Goal: Answer question/provide support

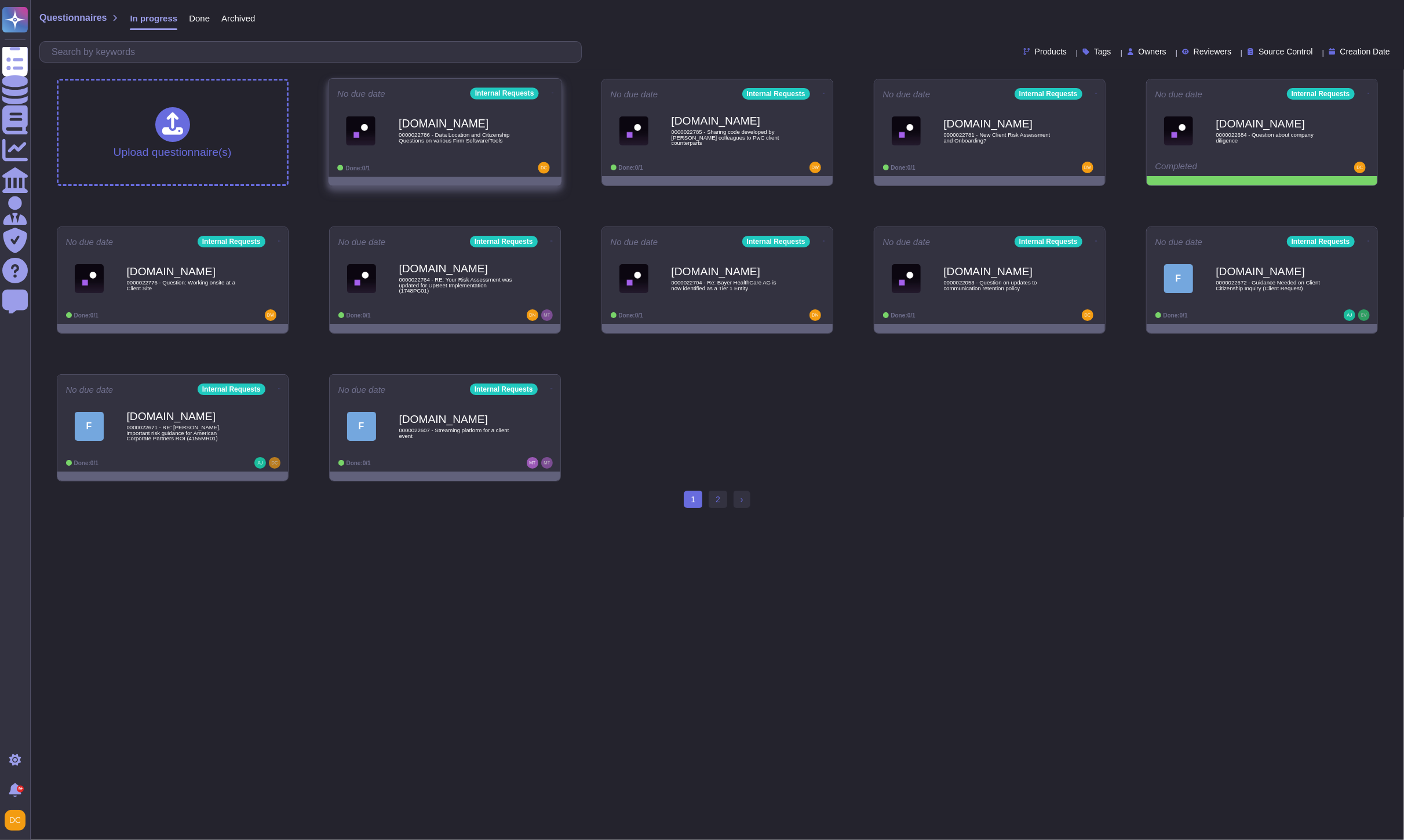
click at [448, 157] on div "[DOMAIN_NAME] 0000022786 - Data Location and Citizenship Questions on various F…" at bounding box center [445, 130] width 216 height 58
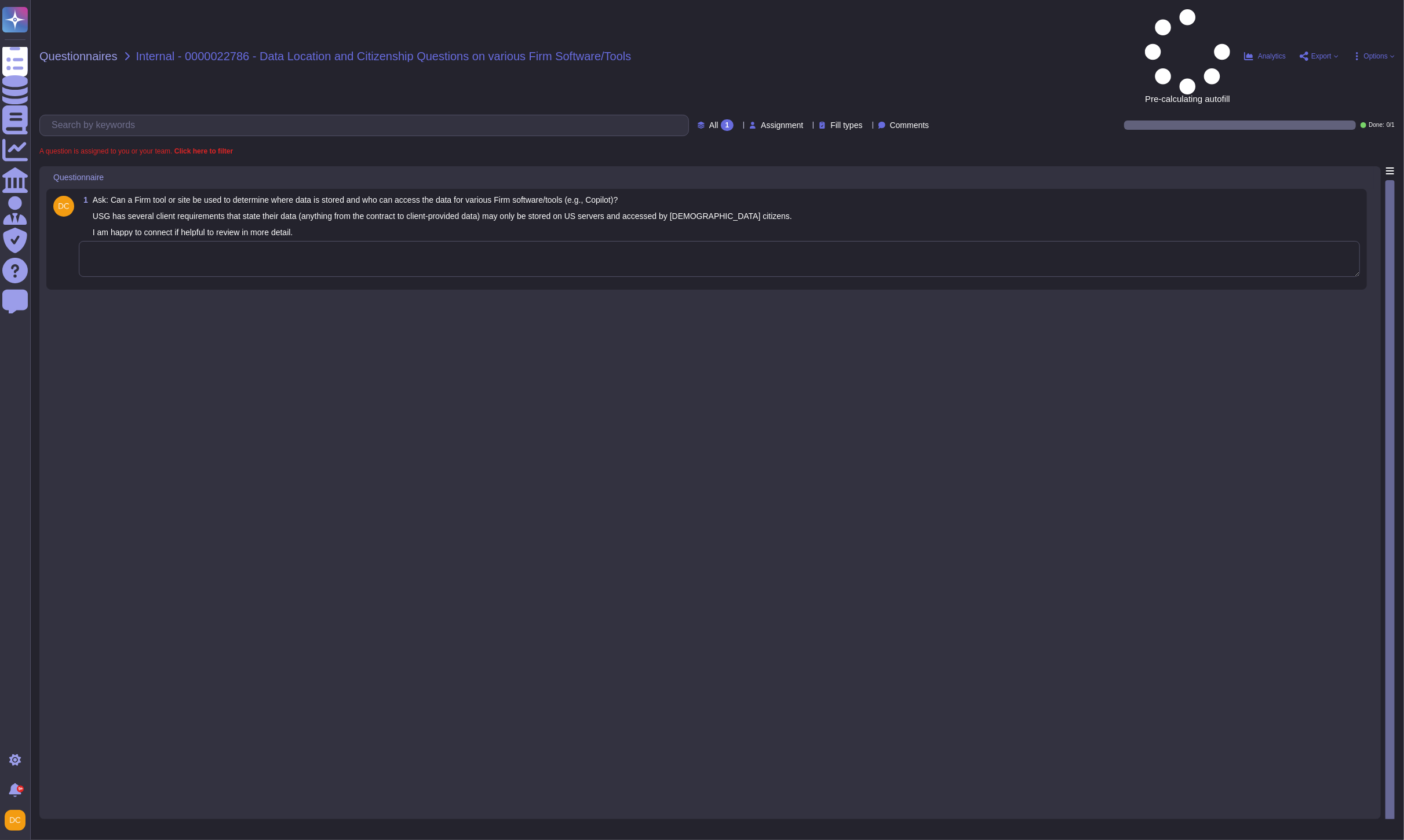
click at [186, 241] on textarea at bounding box center [719, 259] width 1281 height 36
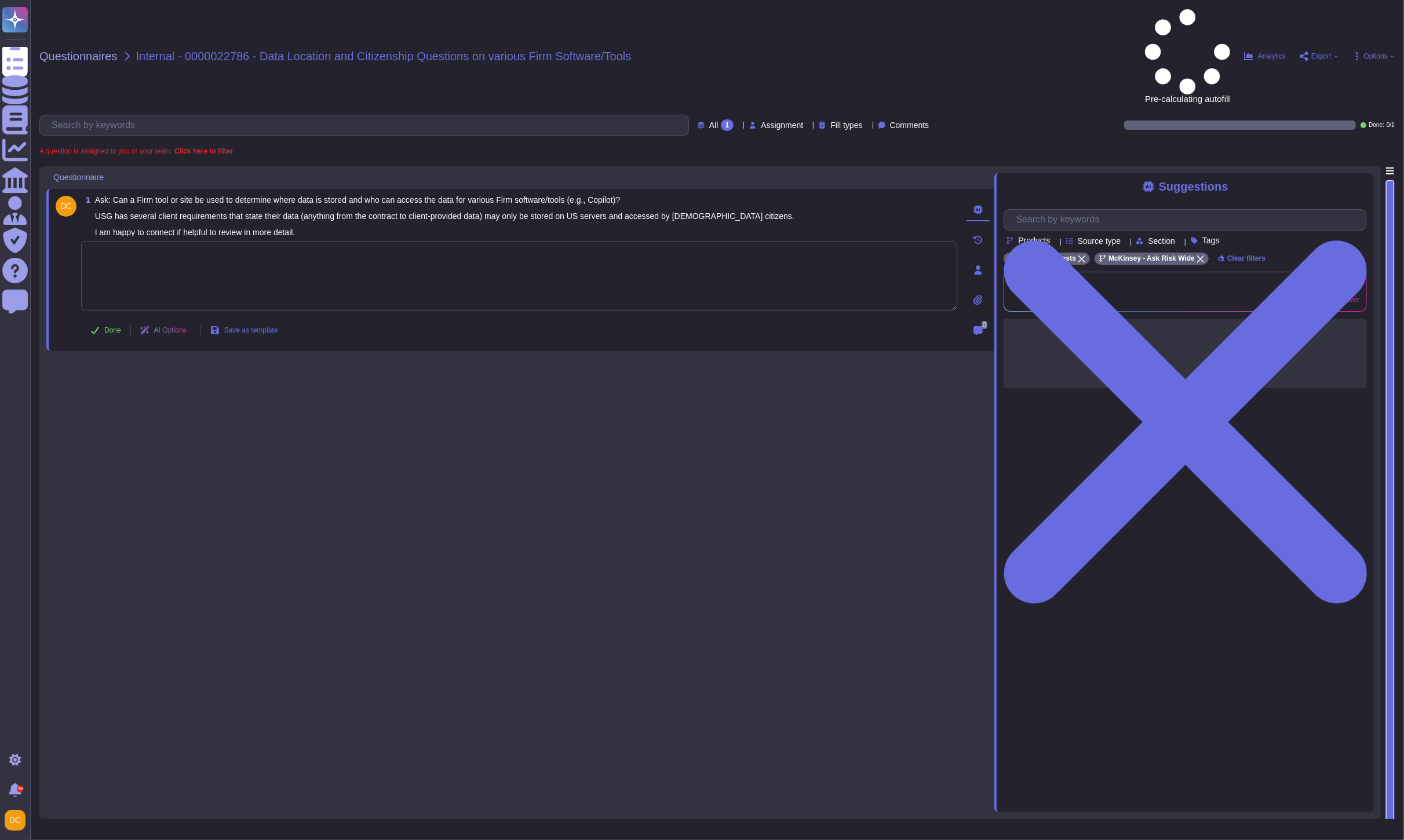
paste textarea "We are not aware of any specific tool that could provide this information. Howe…"
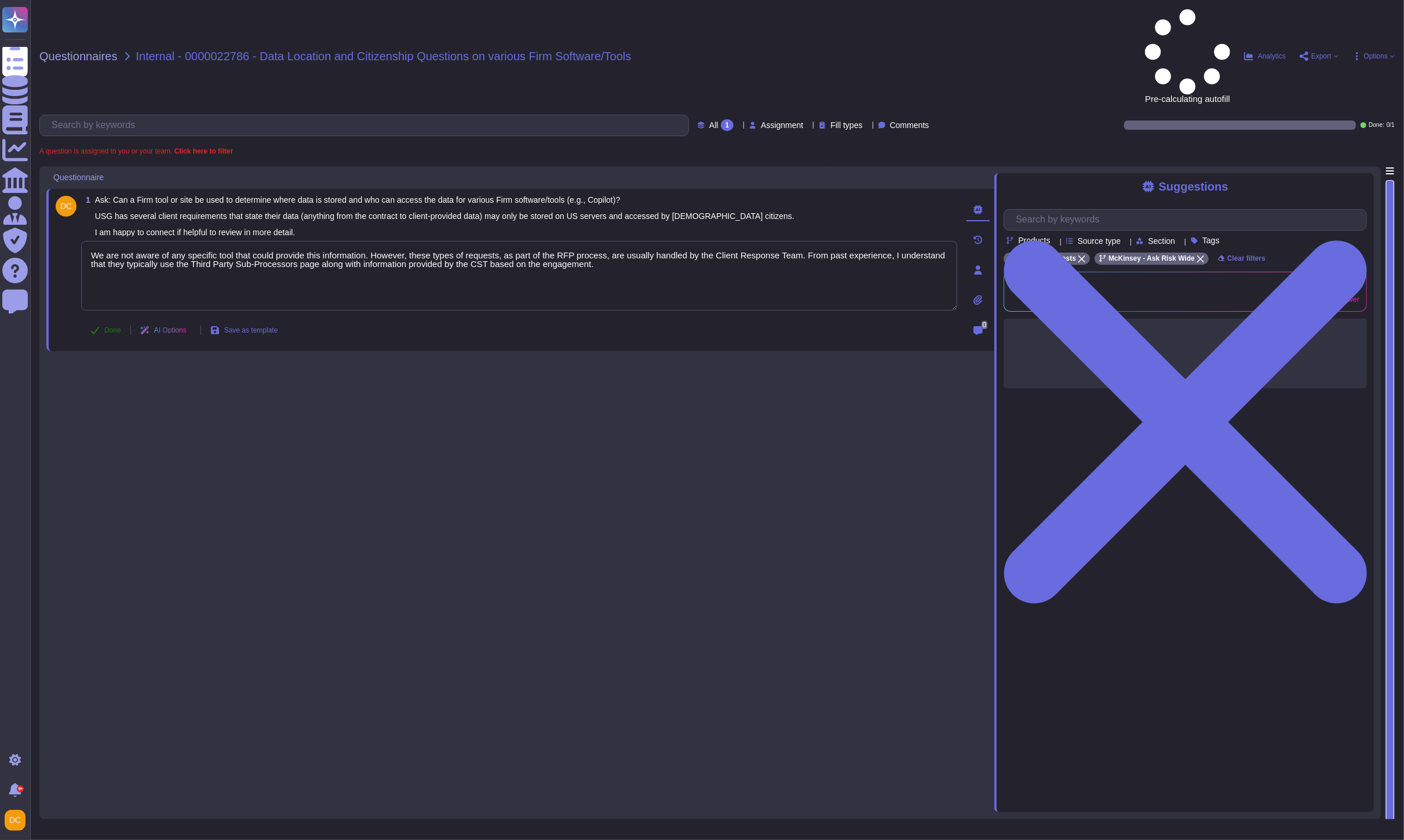
type textarea "We are not aware of any specific tool that could provide this information. Howe…"
click at [105, 327] on span "Done" at bounding box center [113, 330] width 16 height 7
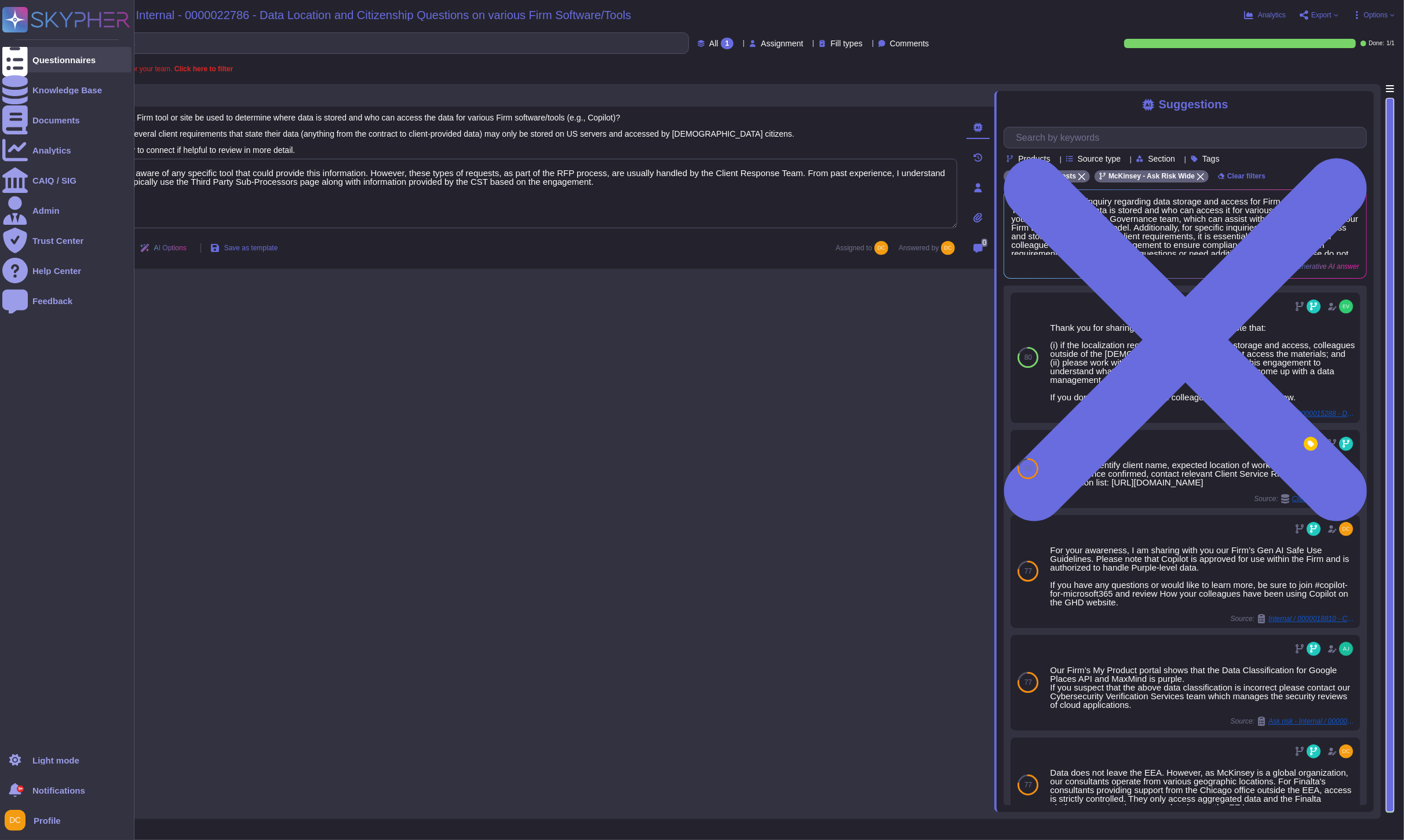
click at [15, 58] on icon at bounding box center [15, 59] width 26 height 34
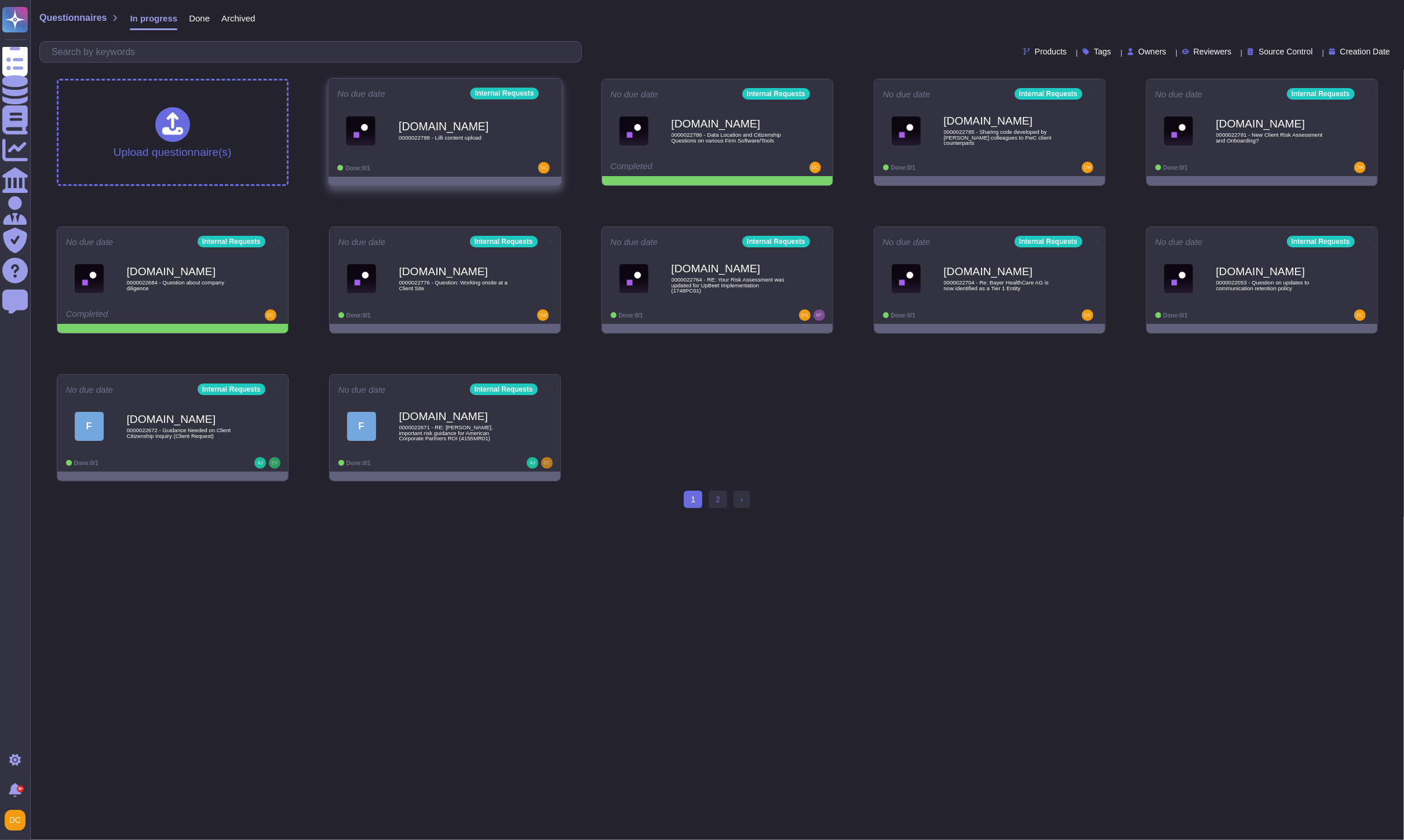
click at [484, 149] on div "[DOMAIN_NAME] 0000022788 - Lilli content upload" at bounding box center [457, 130] width 117 height 47
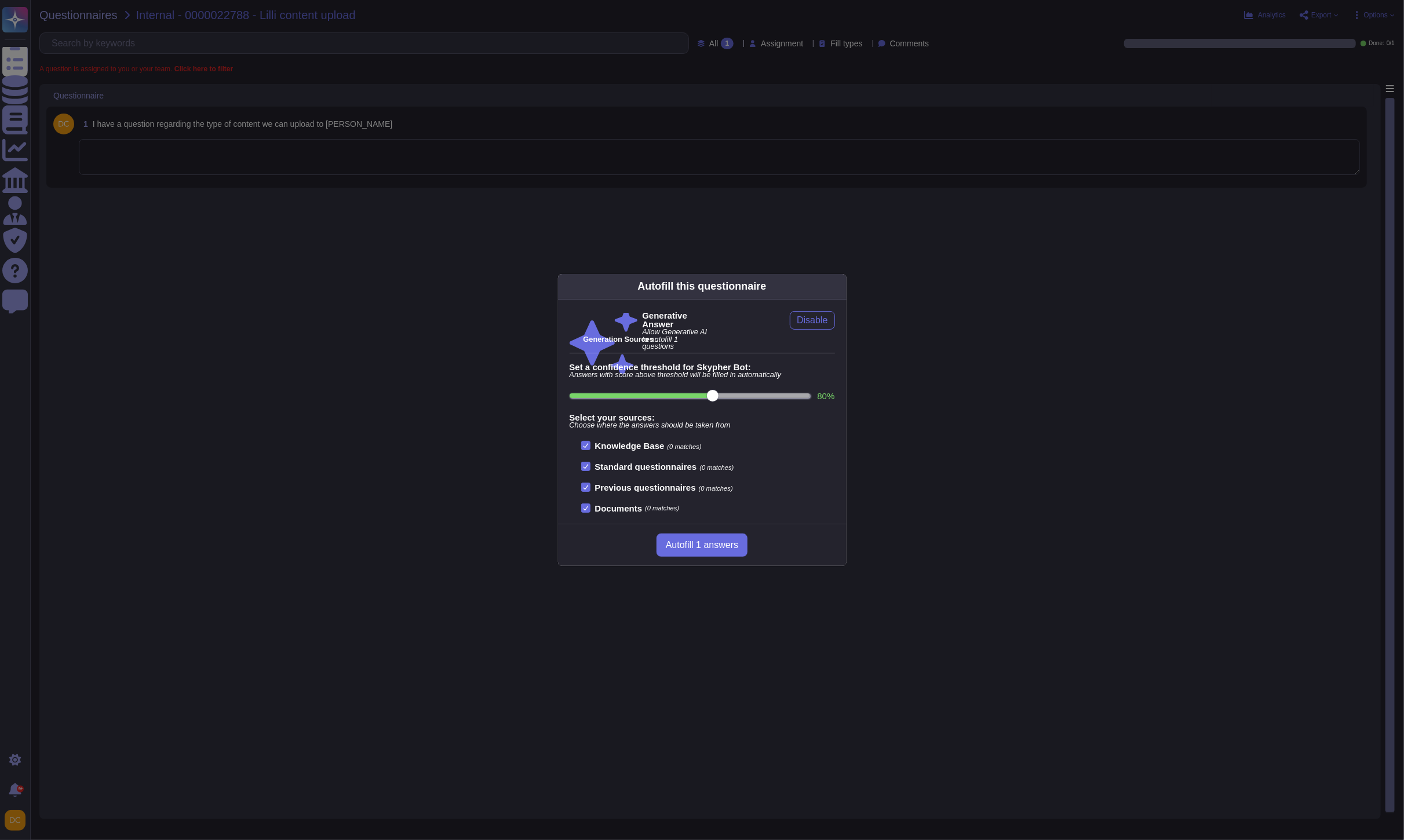
click at [308, 251] on div "Autofill this questionnaire Generative Answer Allow Generative AI to autofill 1…" at bounding box center [702, 420] width 1404 height 840
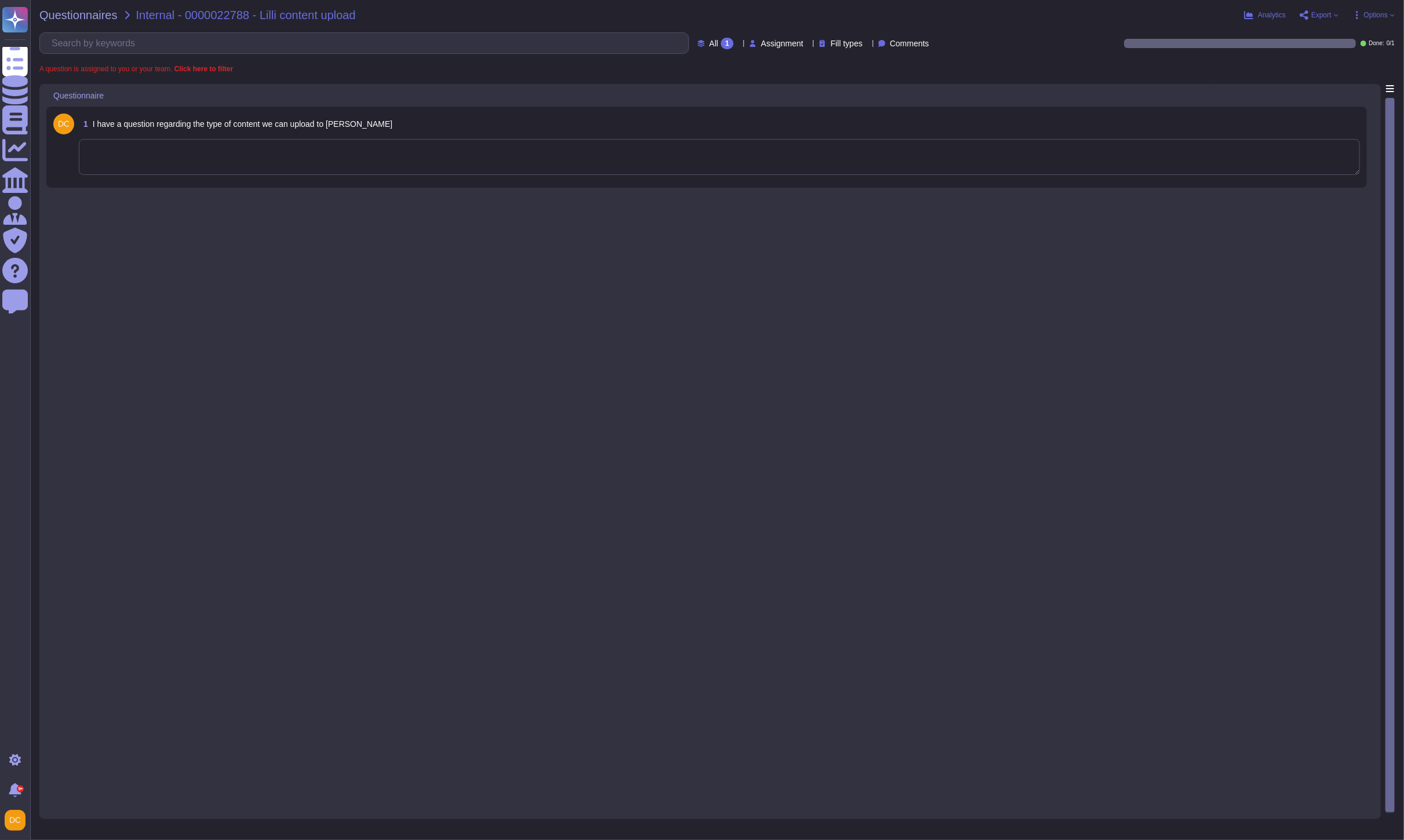
click at [204, 145] on textarea at bounding box center [719, 157] width 1281 height 36
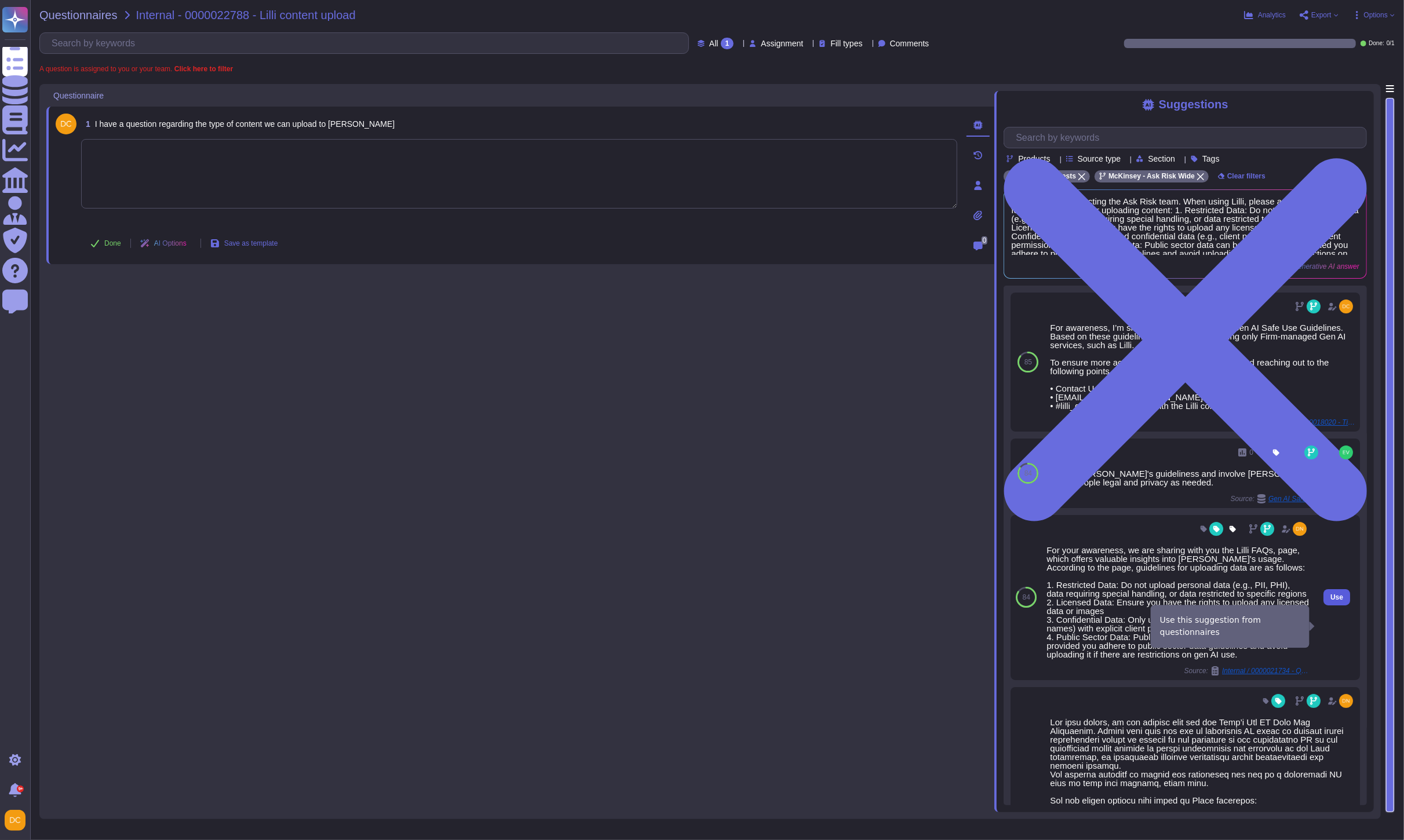
click at [1331, 600] on span "Use" at bounding box center [1336, 597] width 12 height 7
type textarea "For your awareness, we are sharing with you the Lilli FAQs, page, which offers …"
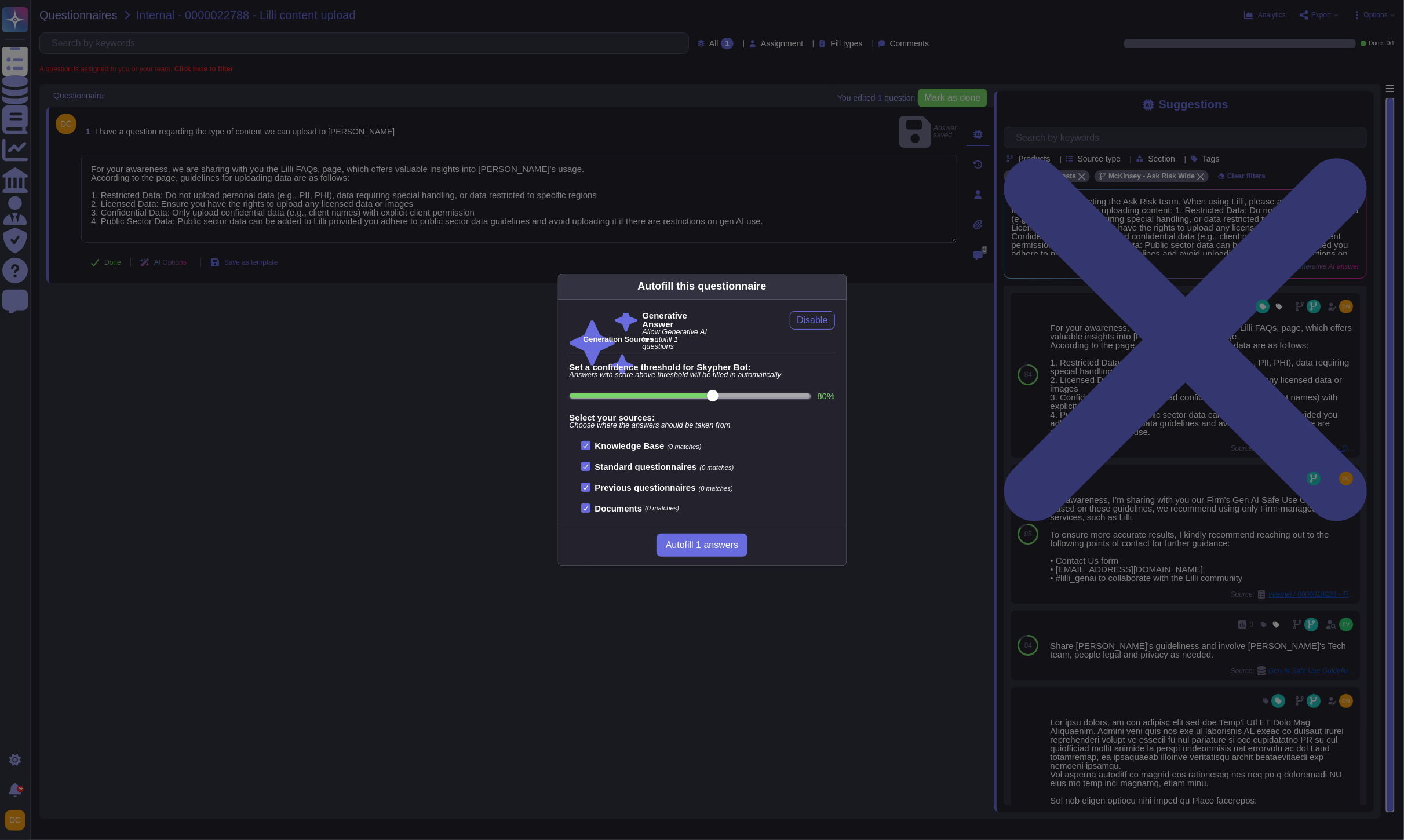
click at [788, 219] on div "Autofill this questionnaire Generative Answer Allow Generative AI to autofill 1…" at bounding box center [702, 420] width 1404 height 840
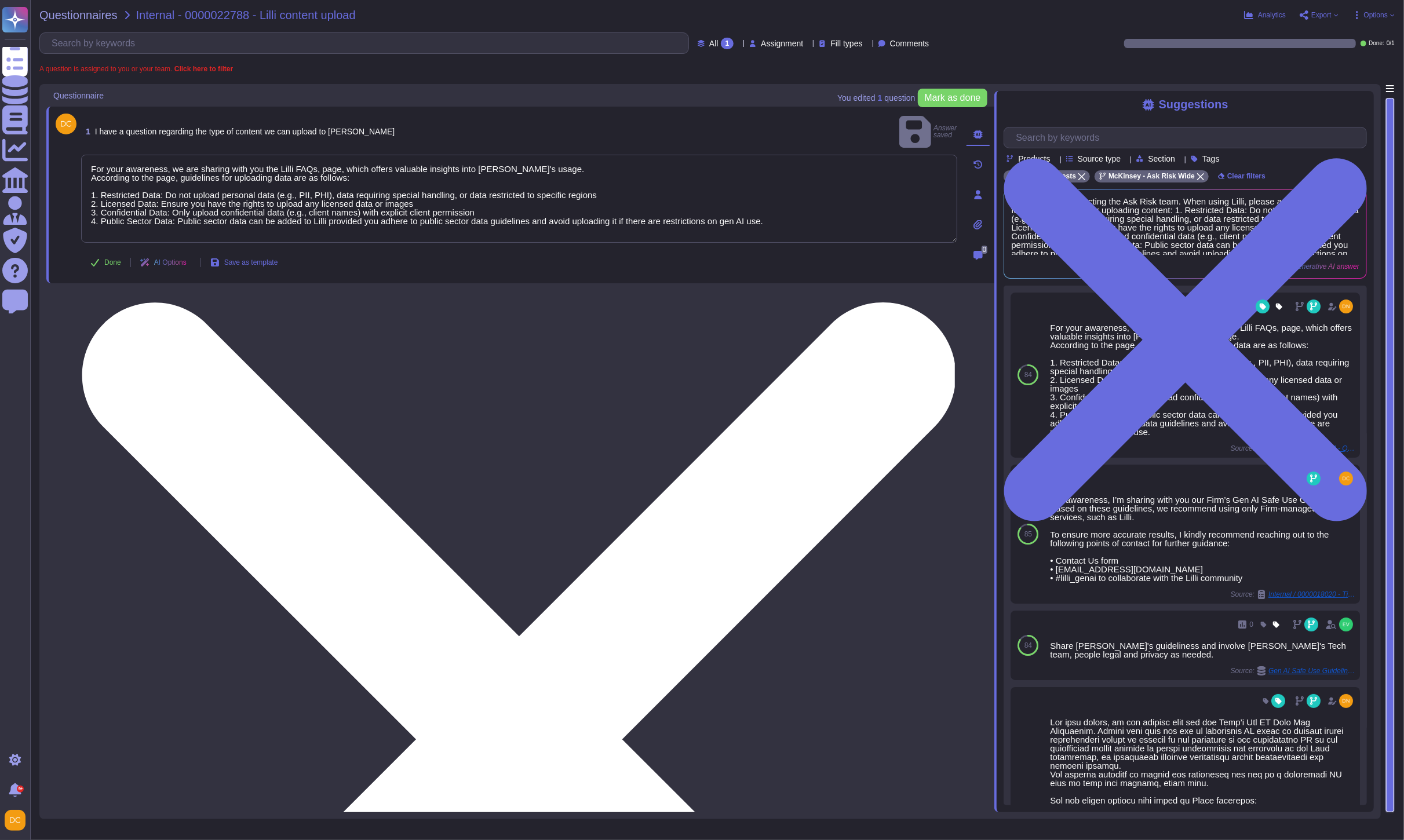
drag, startPoint x: 768, startPoint y: 208, endPoint x: 88, endPoint y: 147, distance: 682.7
click at [88, 155] on textarea "For your awareness, we are sharing with you the Lilli FAQs, page, which offers …" at bounding box center [518, 198] width 876 height 88
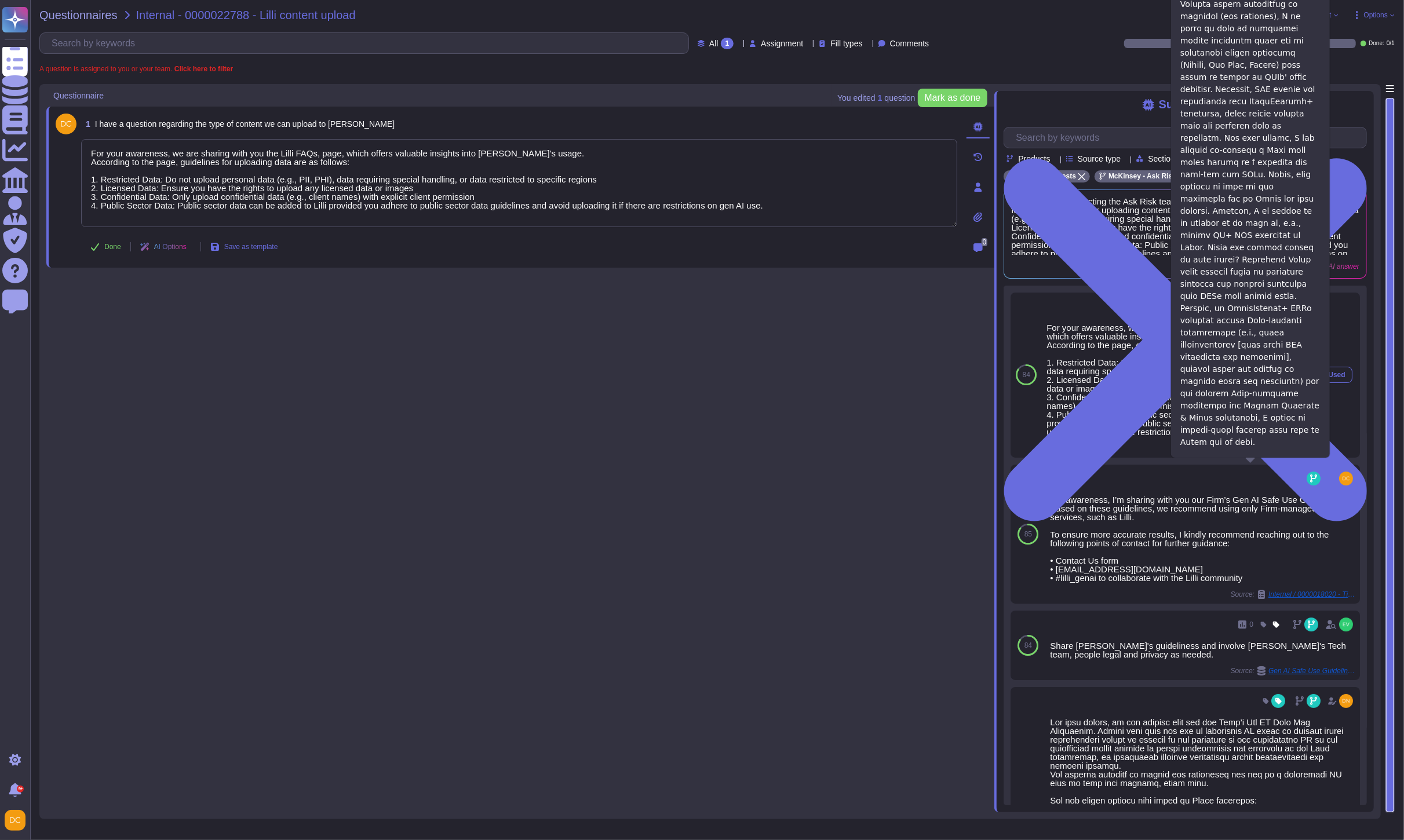
click at [1247, 452] on span "Internal / 0000021734 - Query regarding [PERSON_NAME]'s specific use-case - Wor…" at bounding box center [1265, 448] width 87 height 7
click at [1219, 464] on body "Questionnaires Knowledge Base Documents Analytics CAIQ / SIG Admin Trust Center…" at bounding box center [702, 420] width 1404 height 840
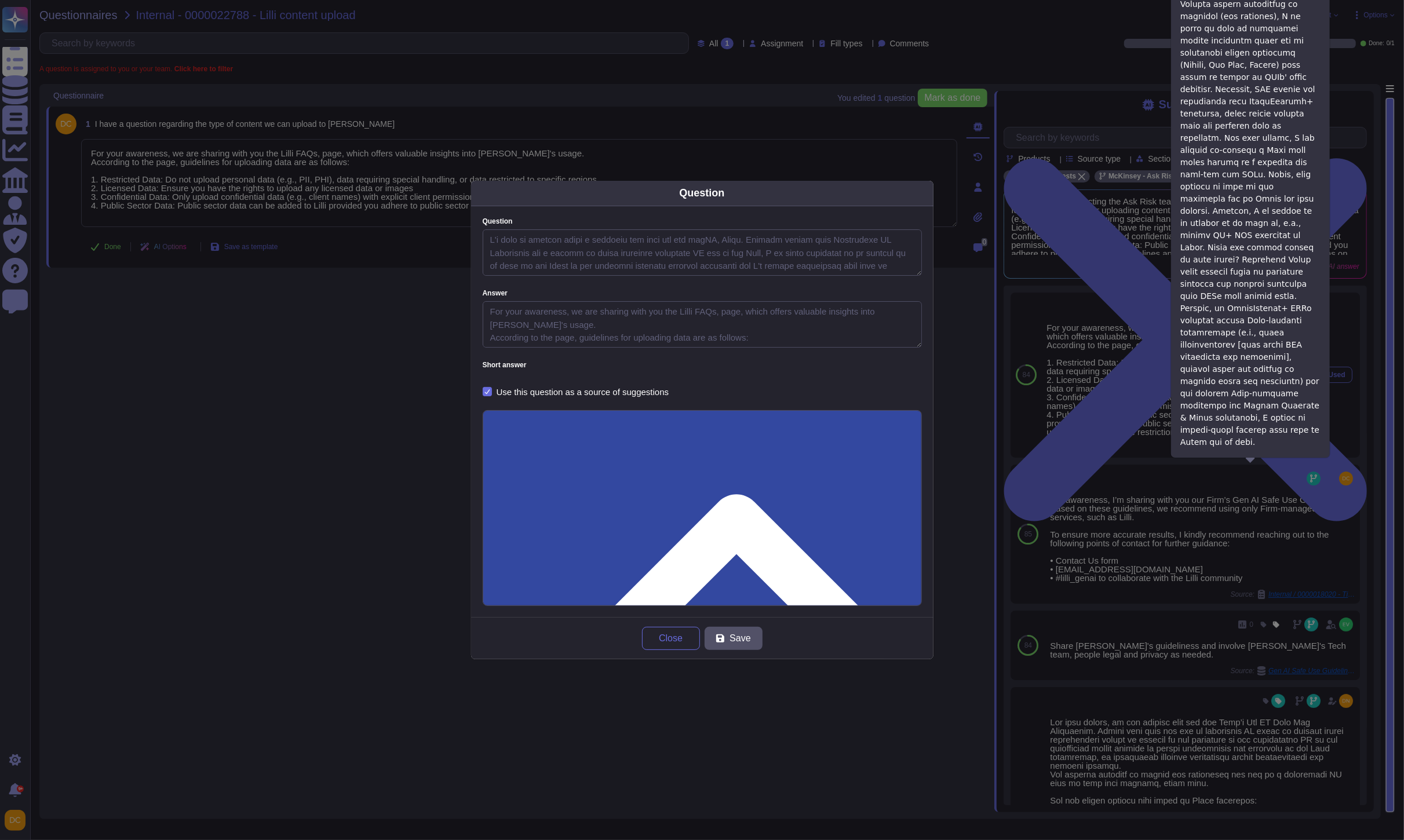
type textarea "I'd like to inquire about a specific use case for our genAI, Lilli. Despite hav…"
type textarea "For your awareness, we are sharing with you the Lilli FAQs, page, which offers …"
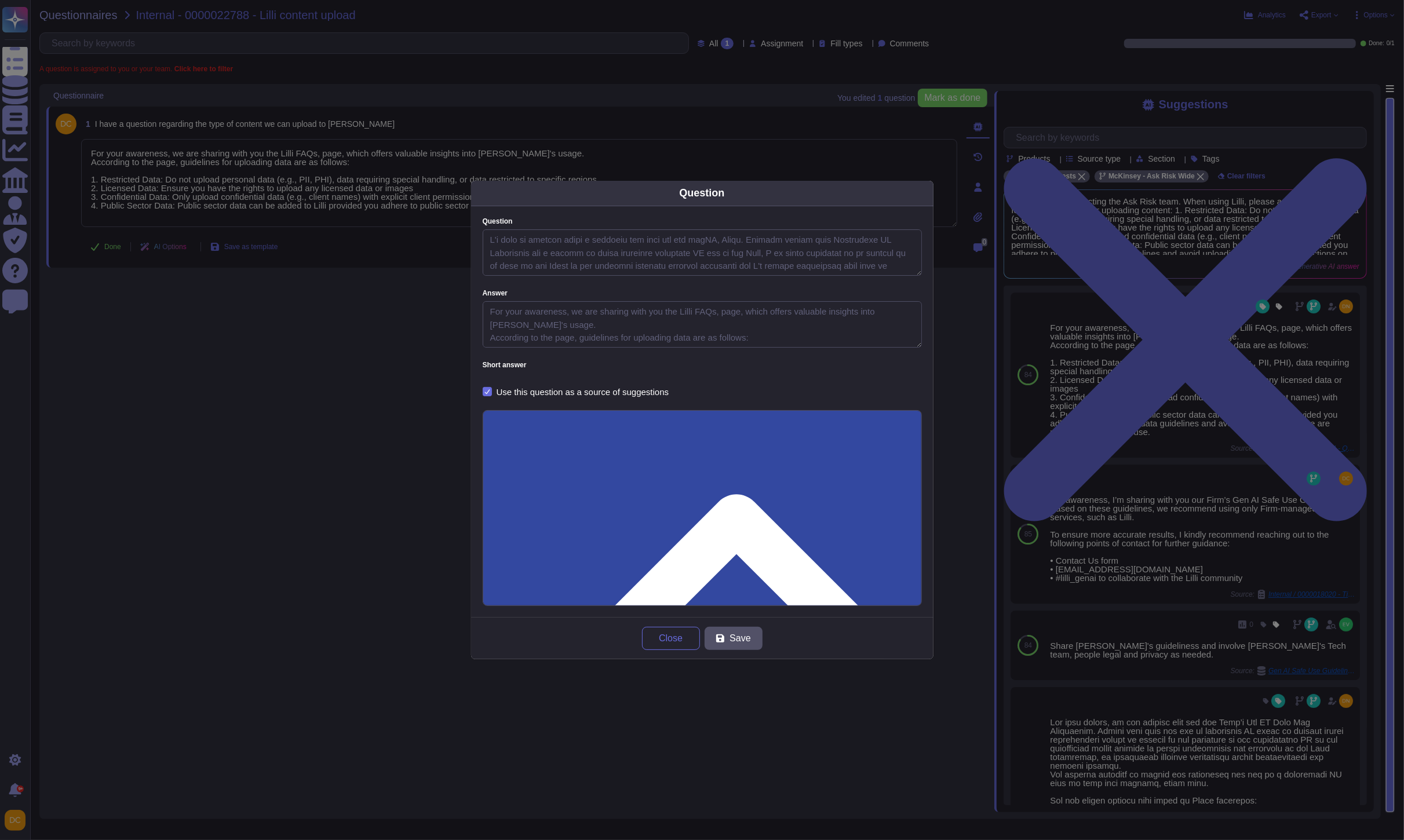
click at [514, 839] on input "0000021734 - Query regarding [PERSON_NAME]'s specific use-case - Workflow Plann…" at bounding box center [703, 856] width 415 height 21
click at [212, 157] on div "Question Question Answer For your awareness, we are sharing with you the Lilli …" at bounding box center [702, 420] width 1404 height 840
